Goal: Information Seeking & Learning: Learn about a topic

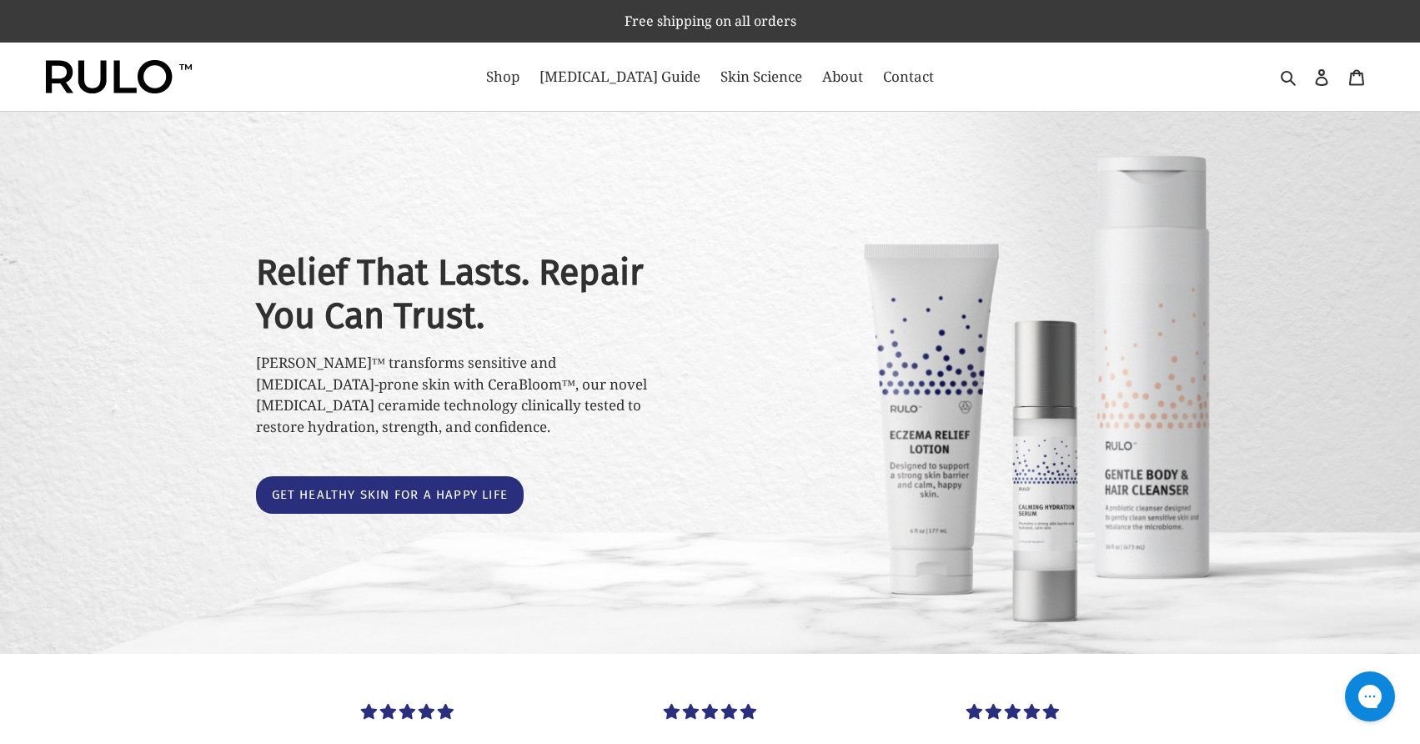
click at [123, 542] on div "Relief That Lasts. Repair You Can Trust. RULO™ transforms sensitive and eczema-…" at bounding box center [710, 383] width 1420 height 542
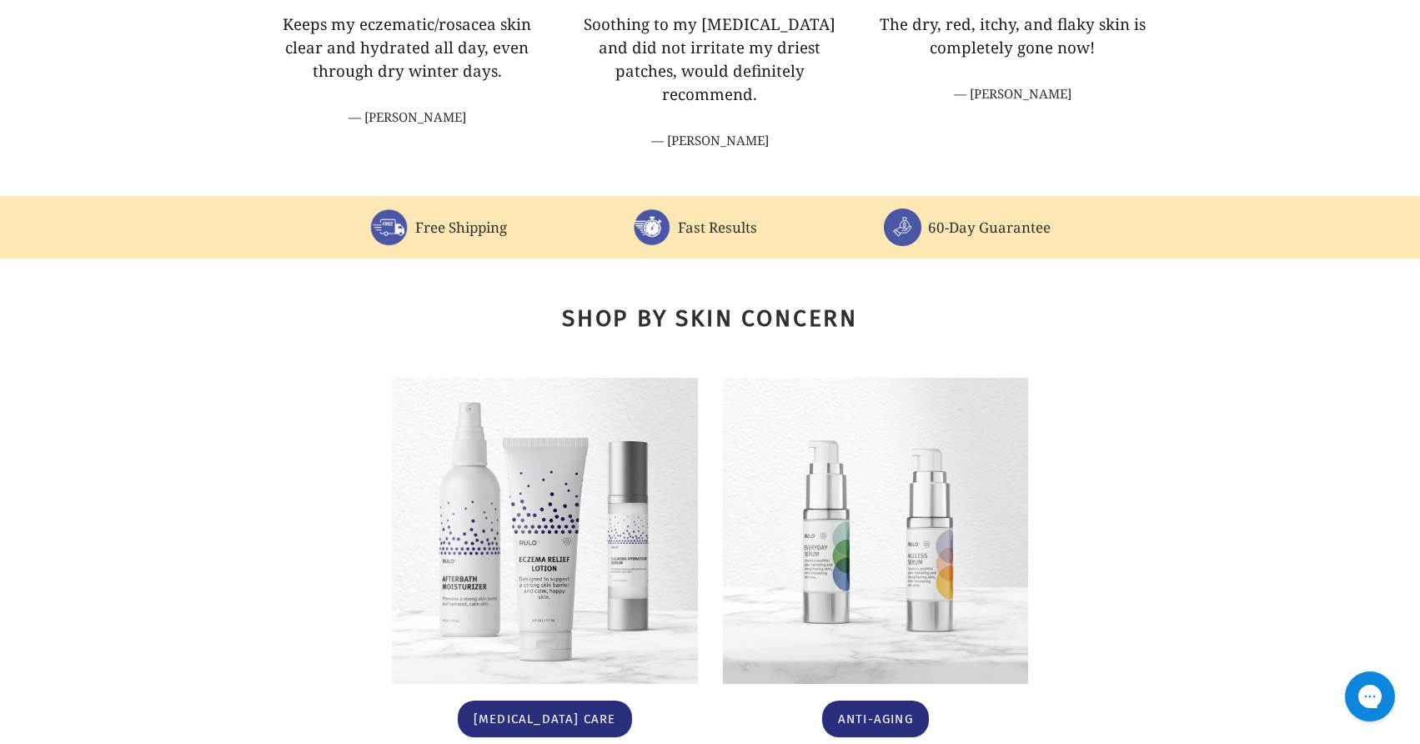
click at [123, 542] on div "Shop By Skin Concern Eczema Care Anti-Aging" at bounding box center [710, 520] width 1420 height 525
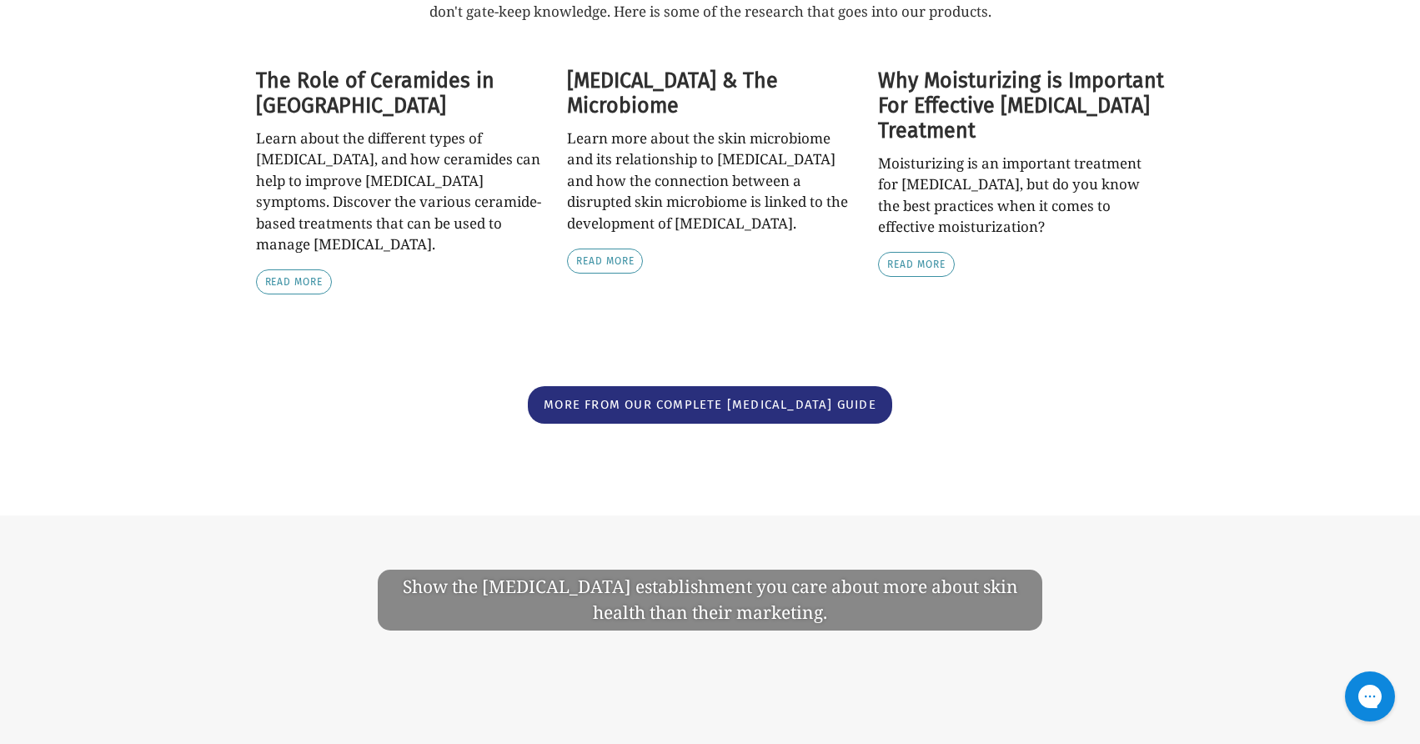
scroll to position [3376, 0]
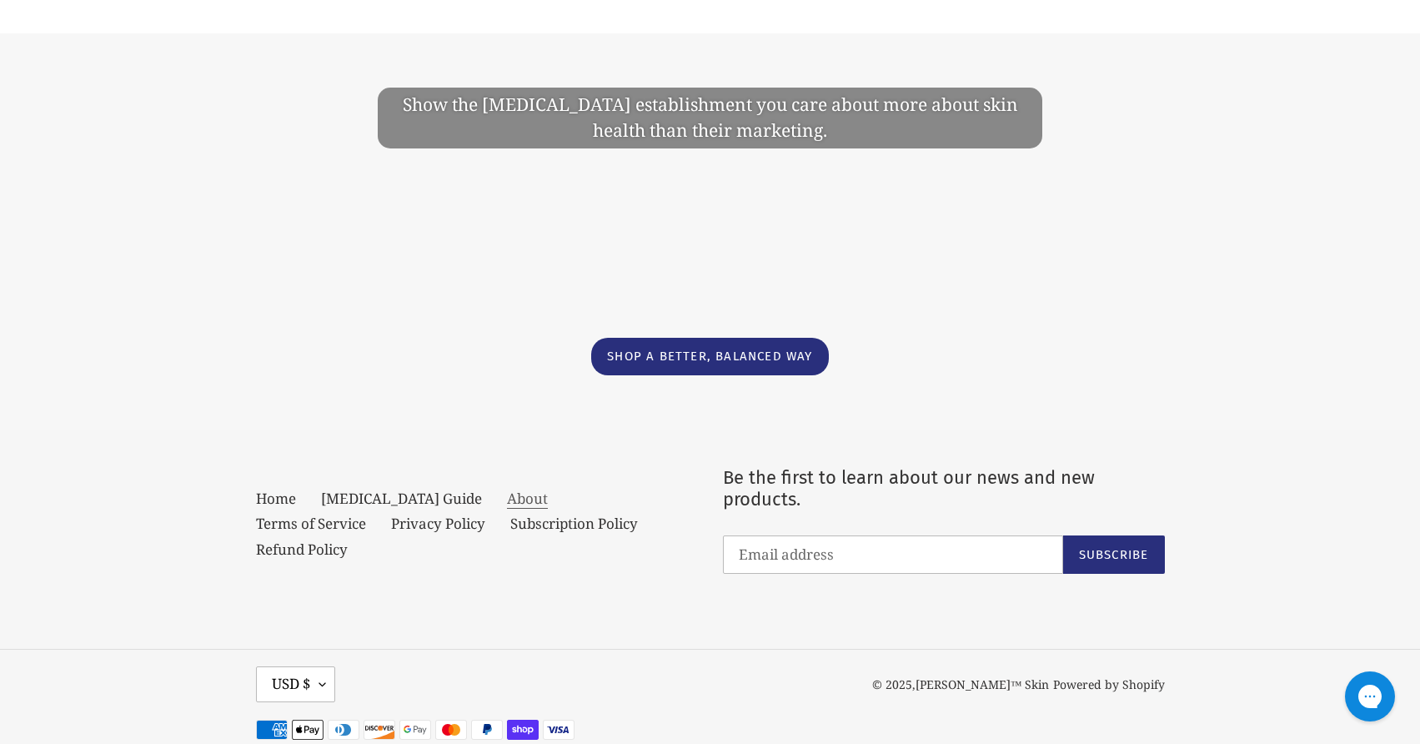
click at [507, 489] on link "About" at bounding box center [527, 499] width 41 height 20
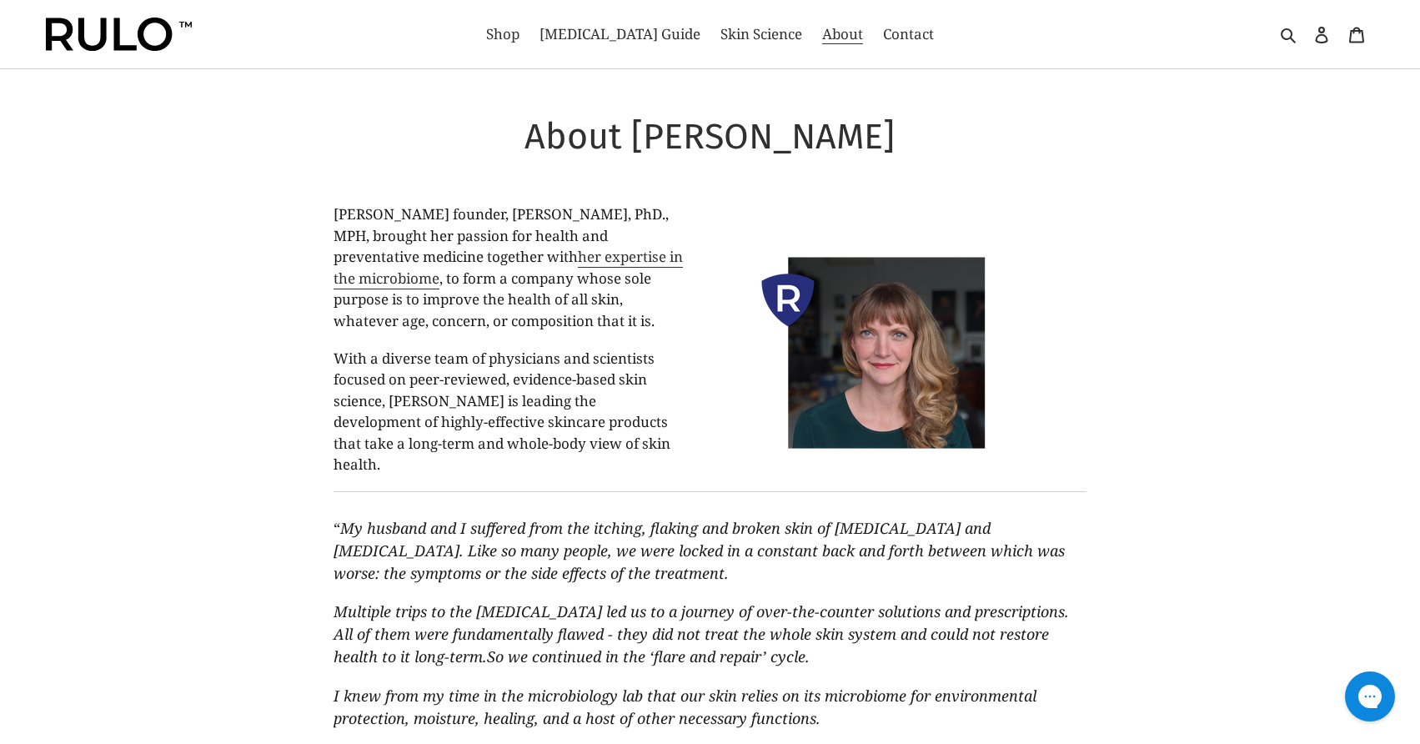
click at [464, 450] on span "With a diverse team of physicians and scientists focused on peer-reviewed, evid…" at bounding box center [501, 411] width 337 height 126
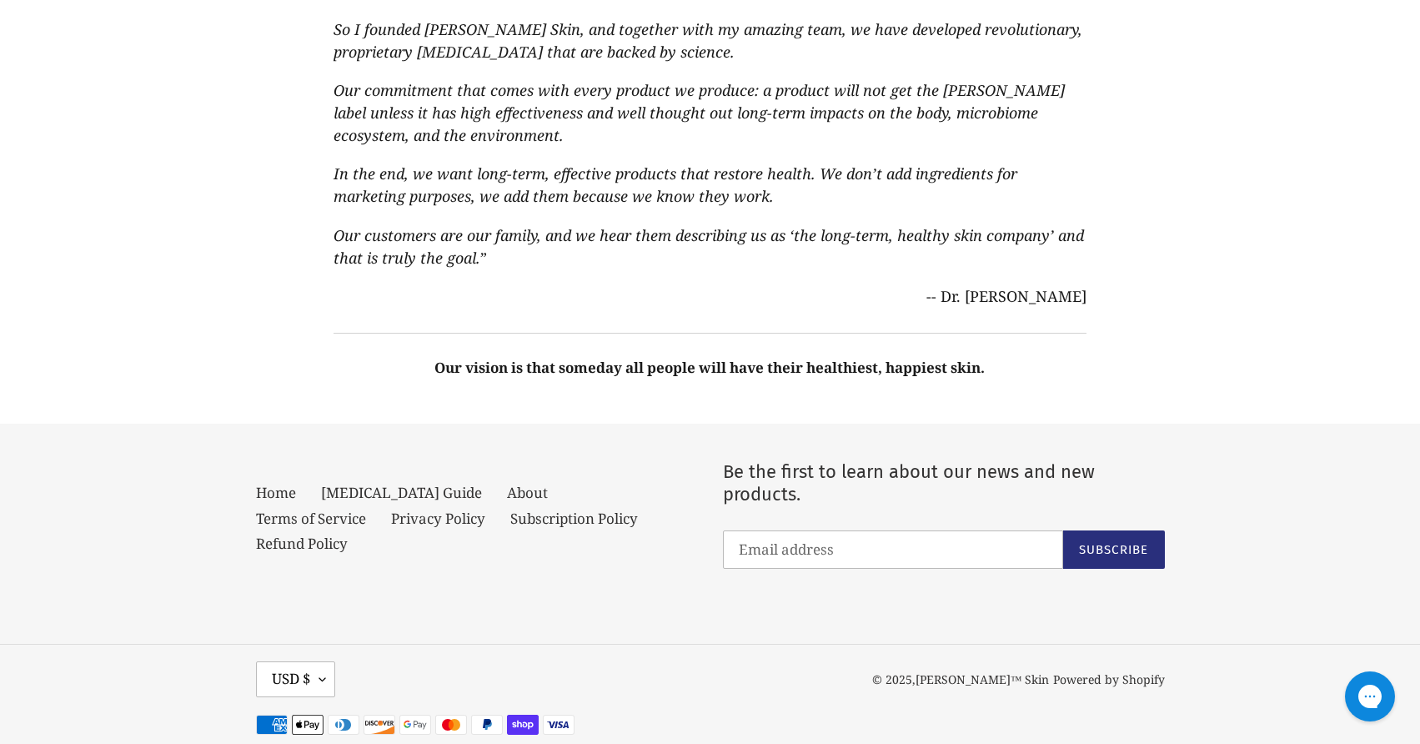
scroll to position [949, 0]
